Goal: Information Seeking & Learning: Find specific page/section

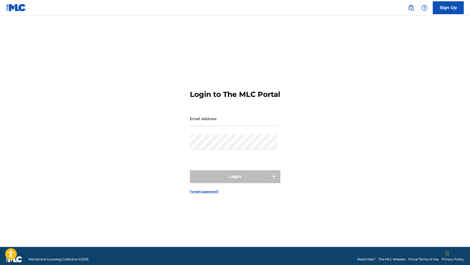
click at [226, 126] on input "Email Address" at bounding box center [233, 118] width 87 height 15
type input "[PERSON_NAME][EMAIL_ADDRESS][DOMAIN_NAME]"
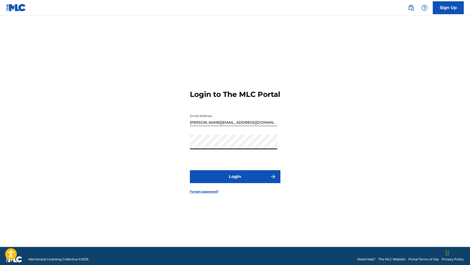
click at [219, 174] on form "Login to The MLC Portal Email Address [PERSON_NAME][EMAIL_ADDRESS][DOMAIN_NAME]…" at bounding box center [235, 137] width 90 height 219
click at [219, 177] on button "Login" at bounding box center [235, 176] width 90 height 13
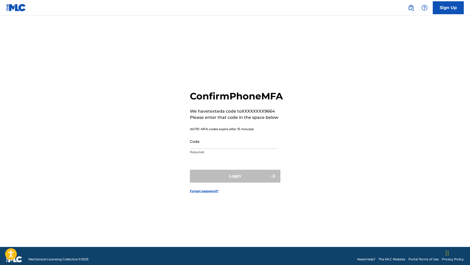
click at [231, 149] on input "Code" at bounding box center [233, 141] width 87 height 15
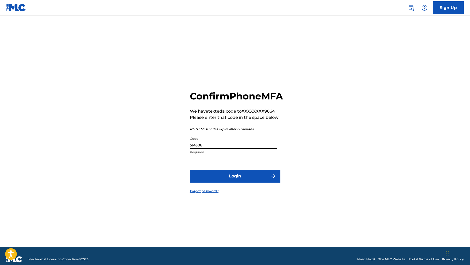
type input "514306"
click at [235, 182] on button "Login" at bounding box center [235, 176] width 90 height 13
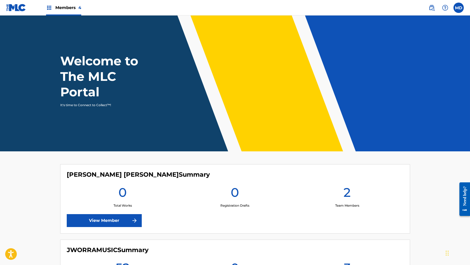
click at [51, 8] on img at bounding box center [49, 8] width 6 height 6
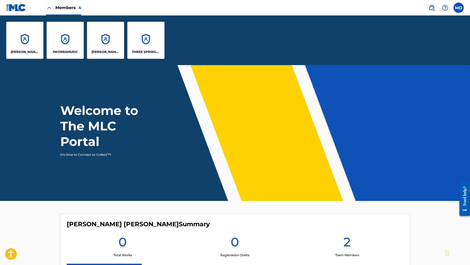
click at [459, 9] on label at bounding box center [458, 8] width 10 height 10
click at [458, 8] on input "MD [PERSON_NAME] [PERSON_NAME][EMAIL_ADDRESS][DOMAIN_NAME] Notification Prefere…" at bounding box center [458, 8] width 0 height 0
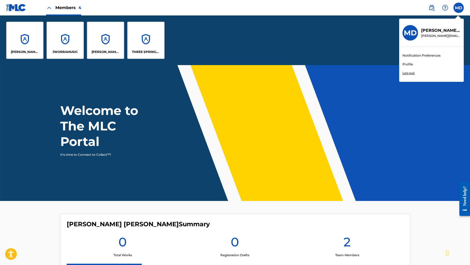
click at [254, 43] on div "[PERSON_NAME] [PERSON_NAME] JWORRAMUSIC [PERSON_NAME] AND [PERSON_NAME] PUBLISH…" at bounding box center [235, 41] width 470 height 50
click at [25, 10] on img at bounding box center [16, 7] width 20 height 7
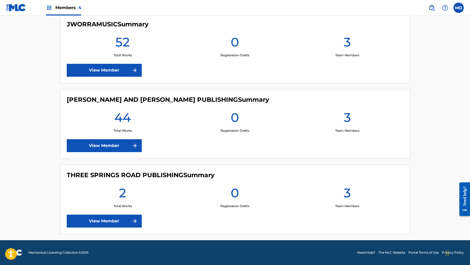
scroll to position [226, 0]
click at [72, 8] on span "Members 4" at bounding box center [68, 8] width 26 height 6
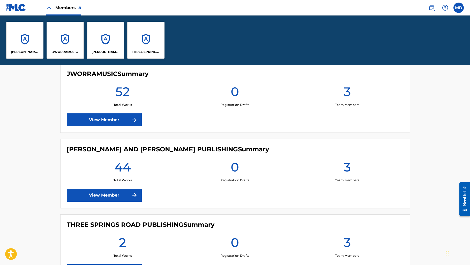
click at [49, 8] on img at bounding box center [49, 8] width 6 height 6
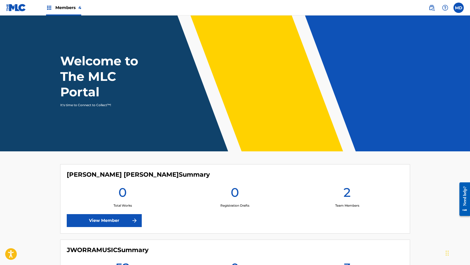
scroll to position [1, 0]
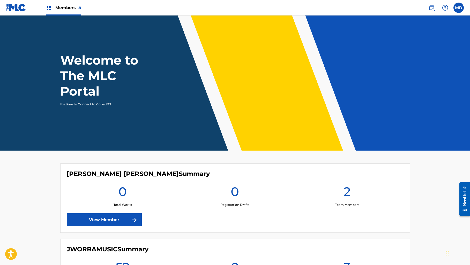
click at [60, 10] on span "Members 4" at bounding box center [68, 8] width 26 height 6
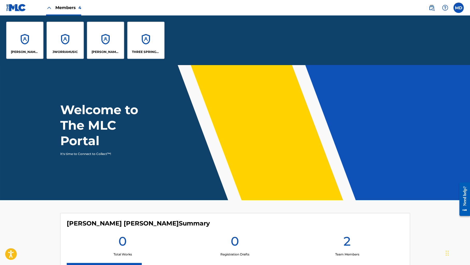
click at [50, 8] on img at bounding box center [49, 8] width 6 height 6
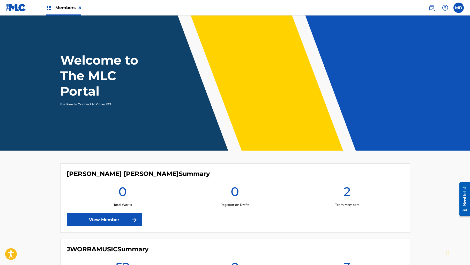
click at [49, 7] on img at bounding box center [49, 8] width 6 height 6
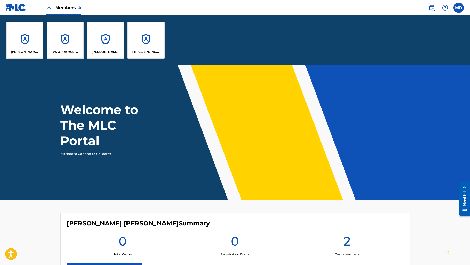
click at [49, 7] on img at bounding box center [49, 8] width 6 height 6
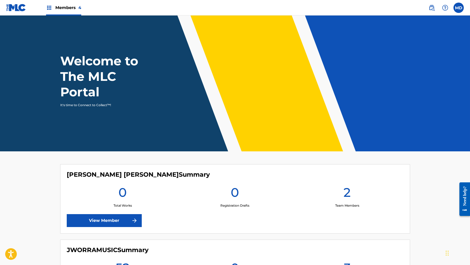
scroll to position [0, 0]
click at [60, 5] on span "Members 4" at bounding box center [68, 8] width 26 height 6
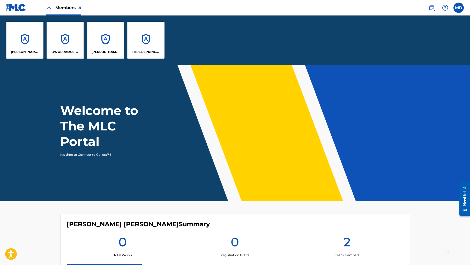
click at [434, 9] on img at bounding box center [431, 8] width 6 height 6
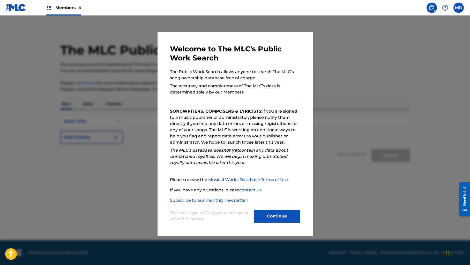
click at [382, 96] on div at bounding box center [235, 148] width 470 height 265
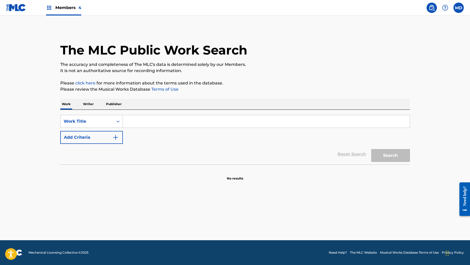
click at [459, 7] on label at bounding box center [458, 8] width 10 height 10
click at [458, 8] on input "MD [PERSON_NAME] [PERSON_NAME][EMAIL_ADDRESS][DOMAIN_NAME] Notification Prefere…" at bounding box center [458, 8] width 0 height 0
click at [433, 30] on p "[PERSON_NAME]" at bounding box center [440, 30] width 39 height 6
click at [458, 8] on input "MD [PERSON_NAME] [PERSON_NAME][EMAIL_ADDRESS][DOMAIN_NAME] Notification Prefere…" at bounding box center [458, 8] width 0 height 0
click at [69, 6] on span "Members 4" at bounding box center [68, 8] width 26 height 6
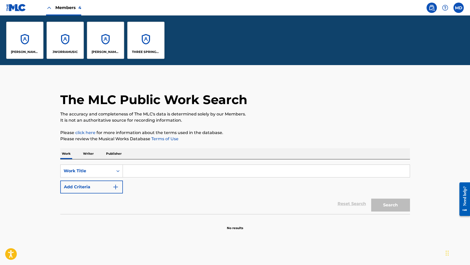
click at [49, 9] on img at bounding box center [49, 8] width 6 height 6
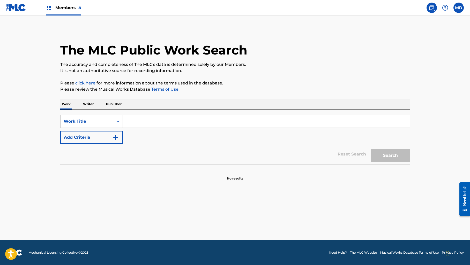
click at [69, 8] on span "Members 4" at bounding box center [68, 8] width 26 height 6
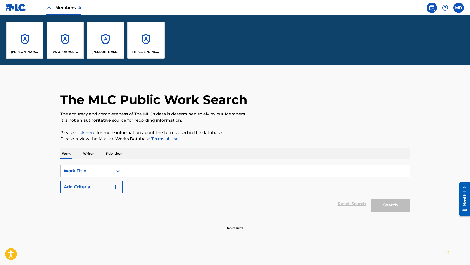
click at [21, 51] on p "[PERSON_NAME] [PERSON_NAME]" at bounding box center [25, 52] width 28 height 5
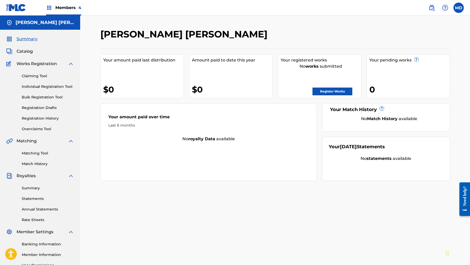
click at [49, 7] on img at bounding box center [49, 8] width 6 height 6
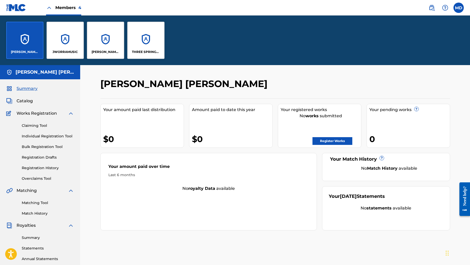
click at [49, 7] on img at bounding box center [49, 8] width 6 height 6
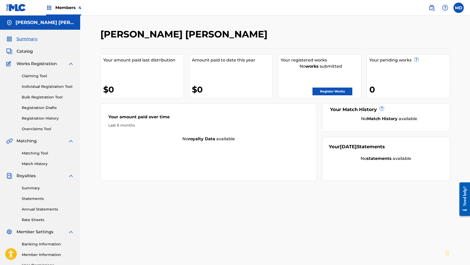
click at [49, 7] on img at bounding box center [49, 8] width 6 height 6
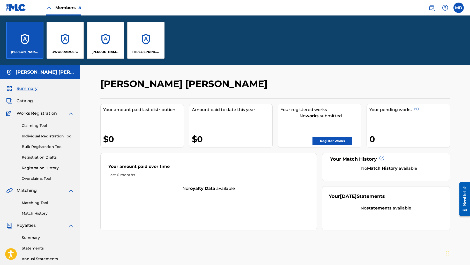
click at [71, 7] on span "Members 4" at bounding box center [68, 8] width 26 height 6
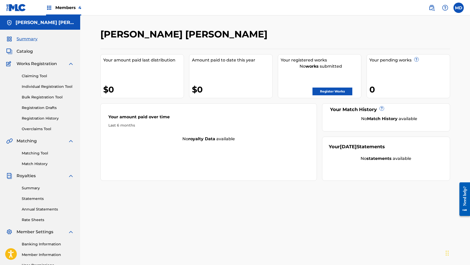
click at [80, 7] on span "4" at bounding box center [79, 7] width 3 height 5
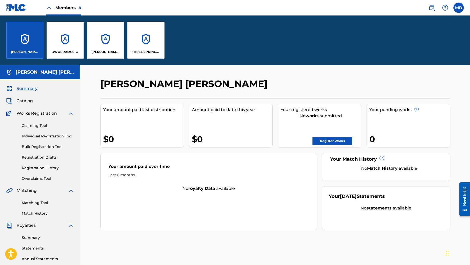
click at [69, 51] on p "JWORRAMUSIC" at bounding box center [64, 52] width 25 height 5
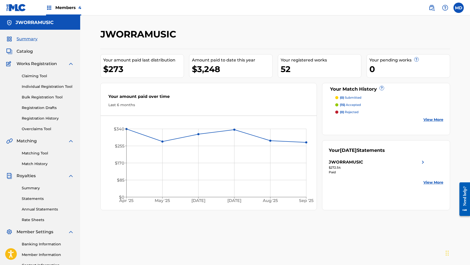
click at [12, 6] on img at bounding box center [16, 7] width 20 height 7
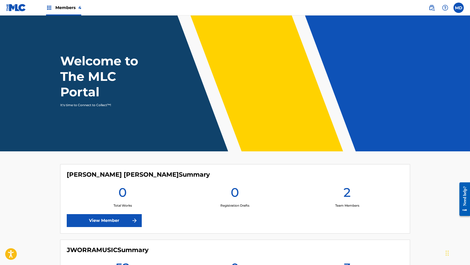
click at [71, 7] on span "Members 4" at bounding box center [68, 8] width 26 height 6
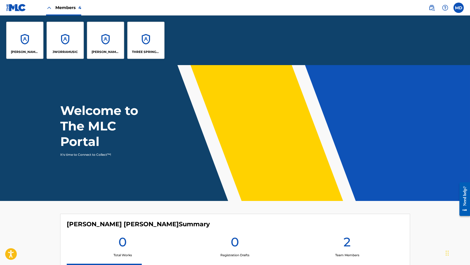
click at [51, 6] on img at bounding box center [49, 8] width 6 height 6
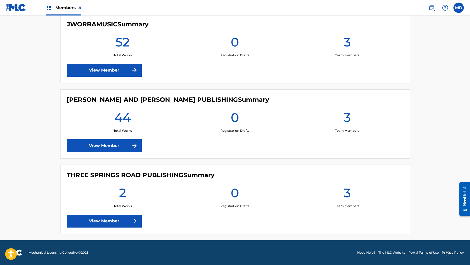
scroll to position [226, 0]
